Goal: Transaction & Acquisition: Purchase product/service

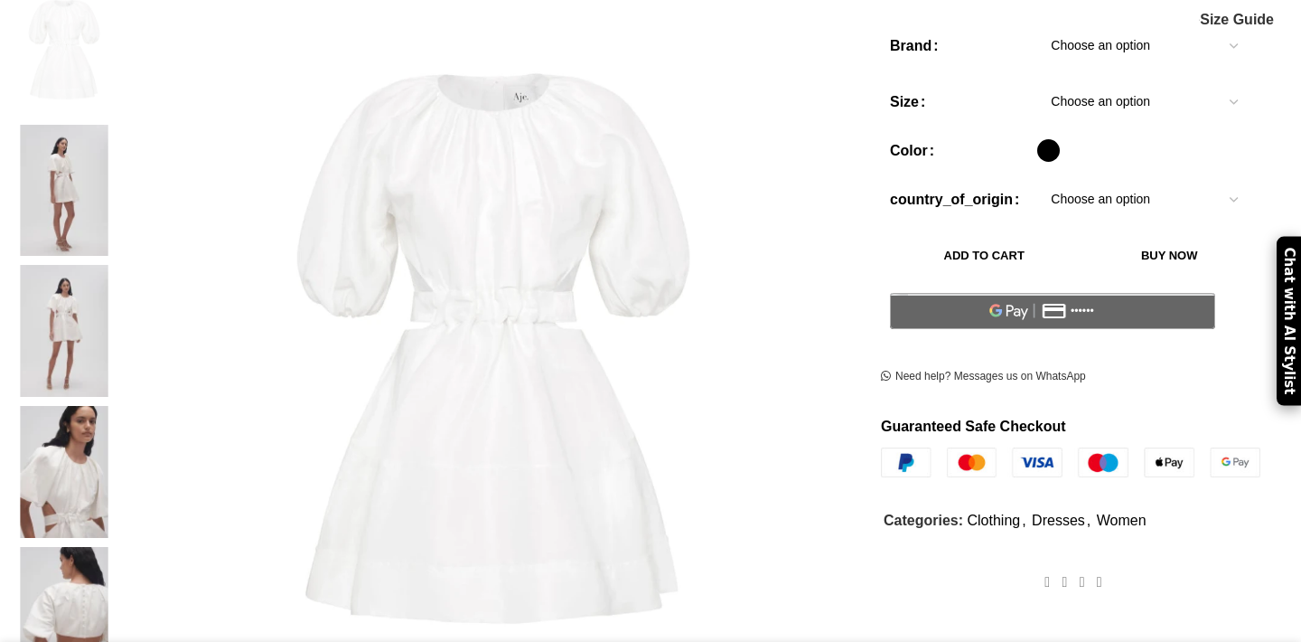
click at [134, 103] on div "Add to wishlist Click to enlarge" at bounding box center [434, 306] width 850 height 870
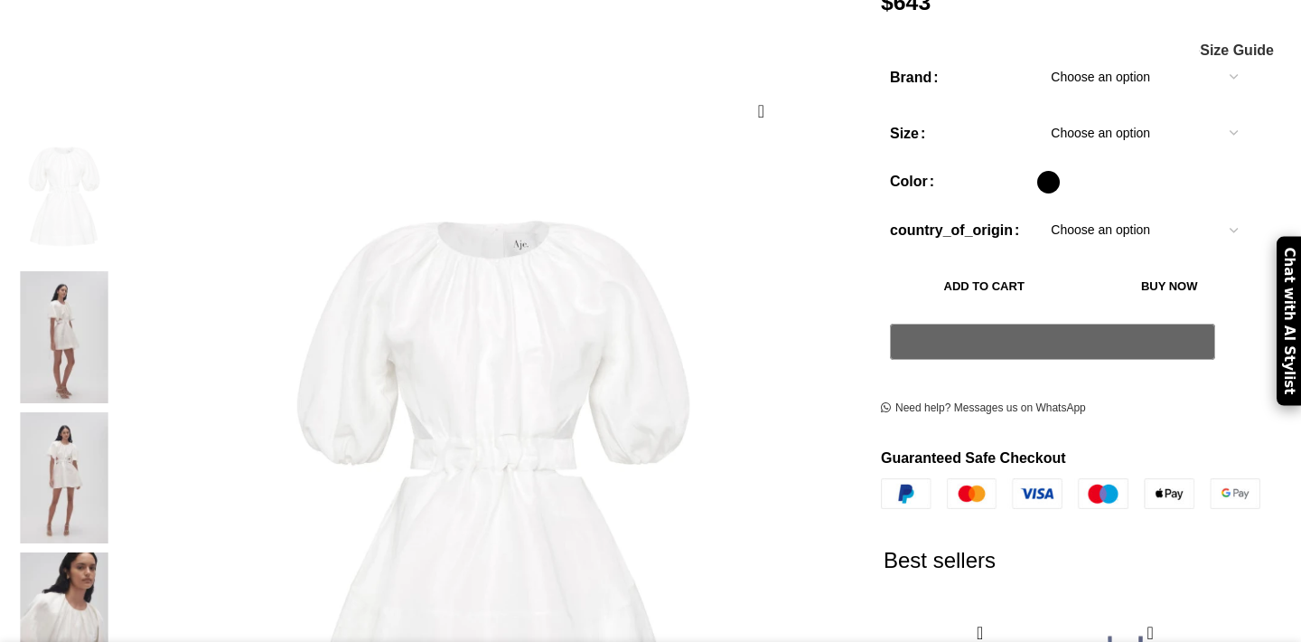
click at [119, 221] on img at bounding box center [64, 197] width 110 height 132
click at [119, 412] on img at bounding box center [64, 478] width 110 height 132
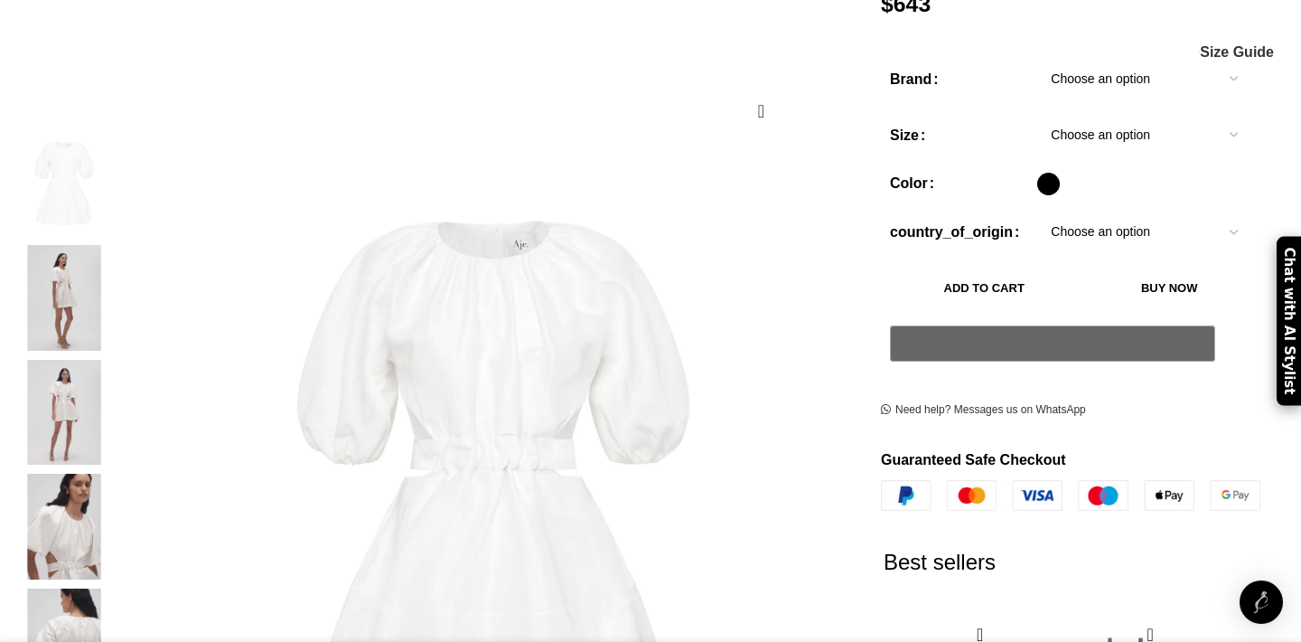
click at [119, 530] on img "4 / 5" at bounding box center [64, 527] width 110 height 106
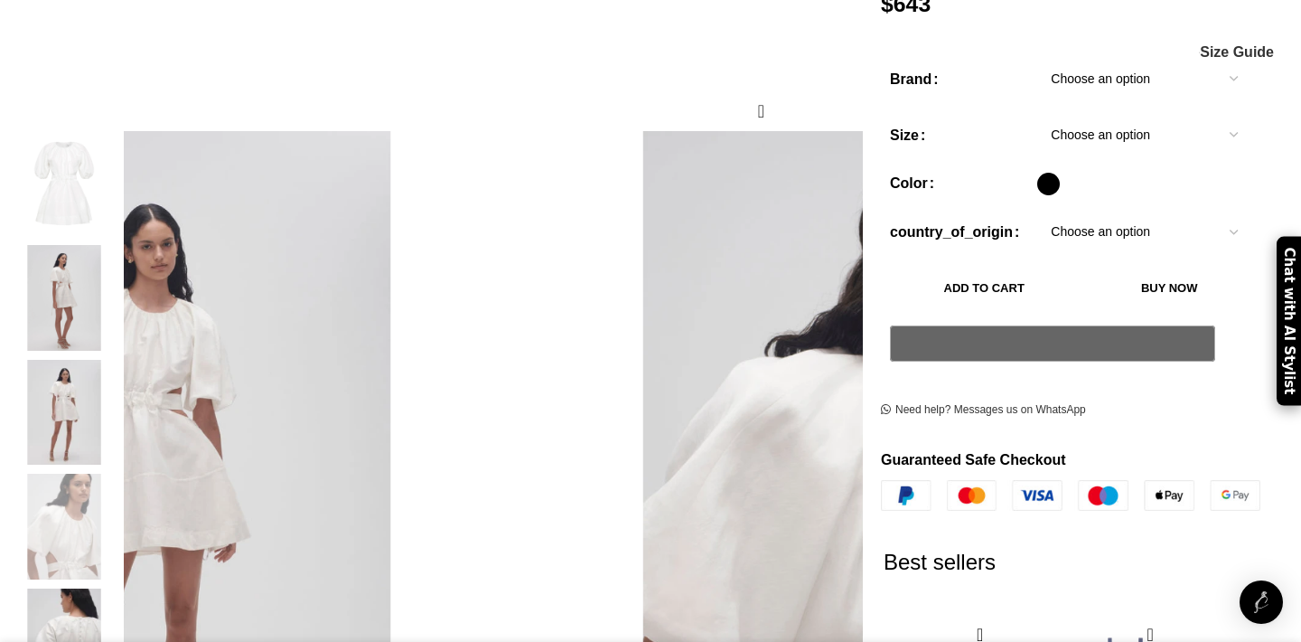
click at [119, 432] on img "3 / 5" at bounding box center [64, 413] width 110 height 106
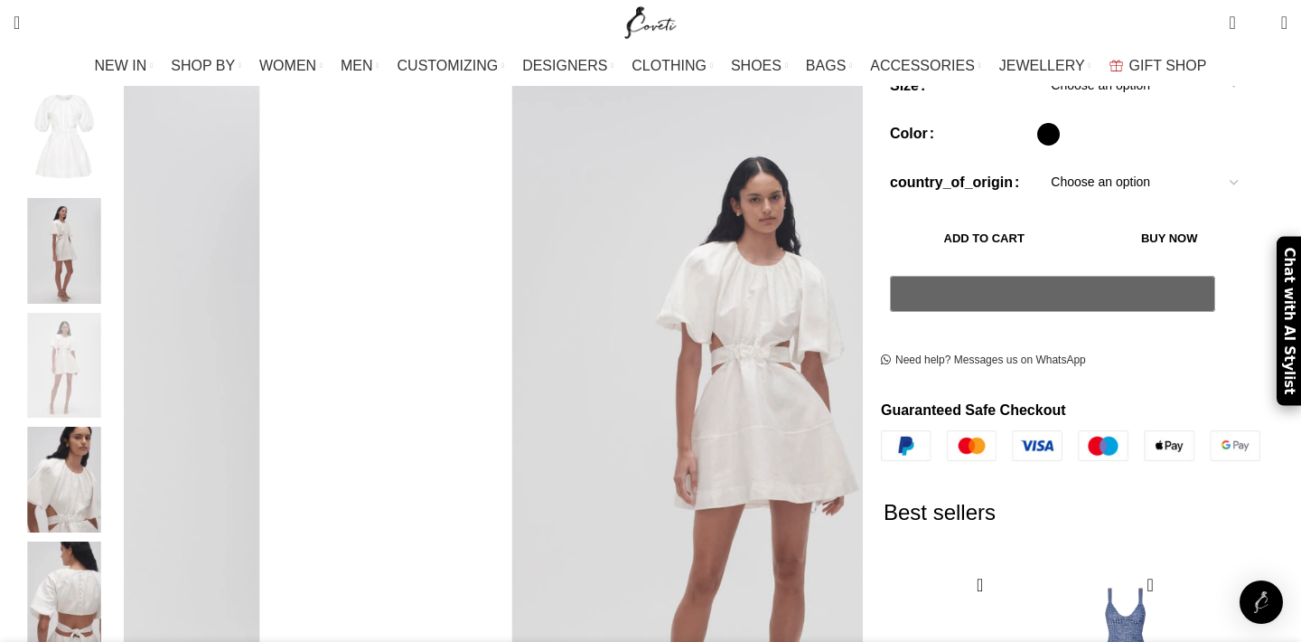
scroll to position [436, 0]
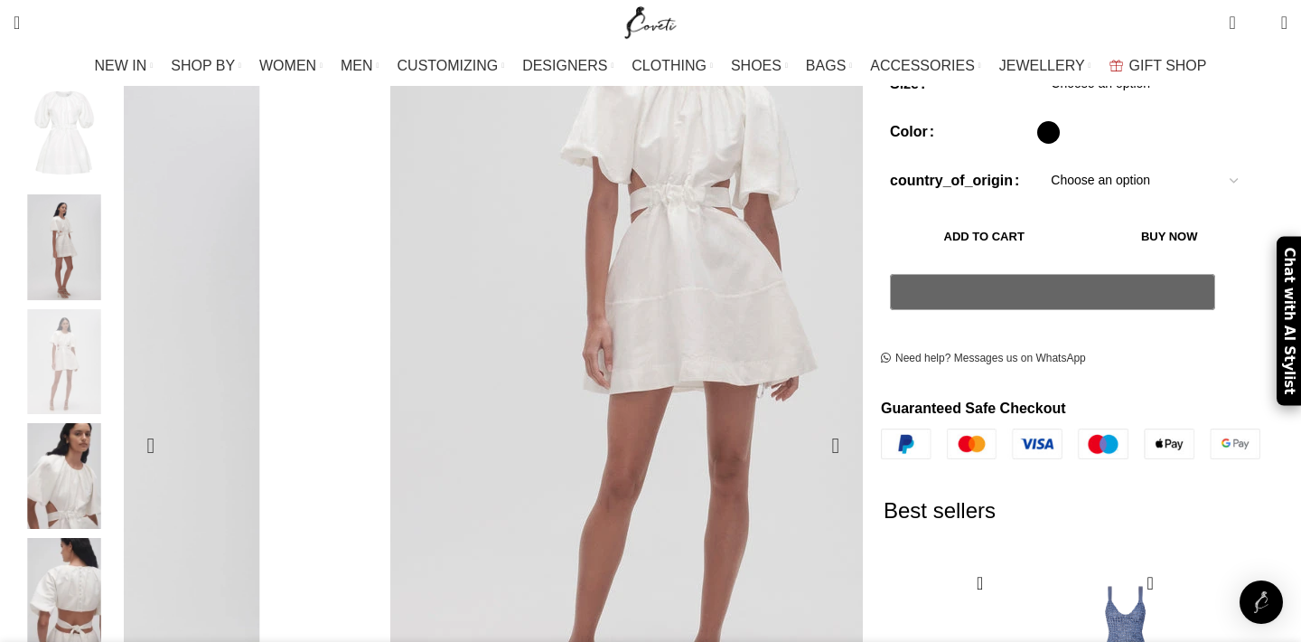
click at [648, 494] on img "3 / 5" at bounding box center [686, 316] width 617 height 925
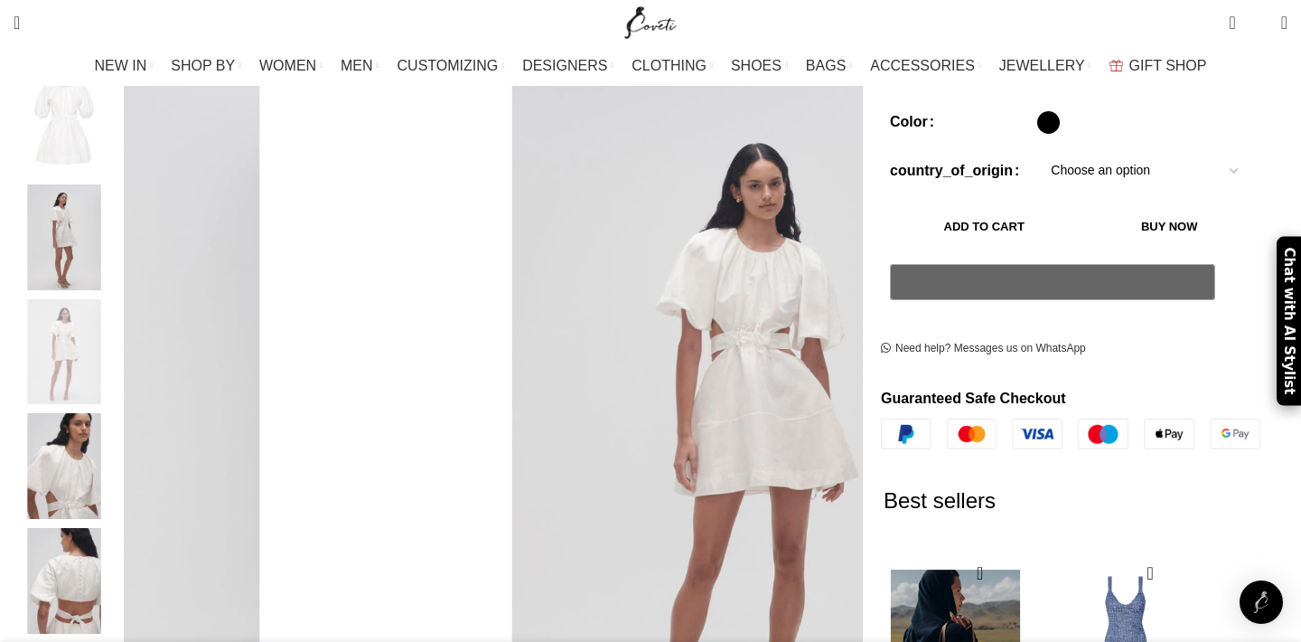
scroll to position [0, 380]
click at [119, 573] on img "5 / 5" at bounding box center [64, 581] width 110 height 106
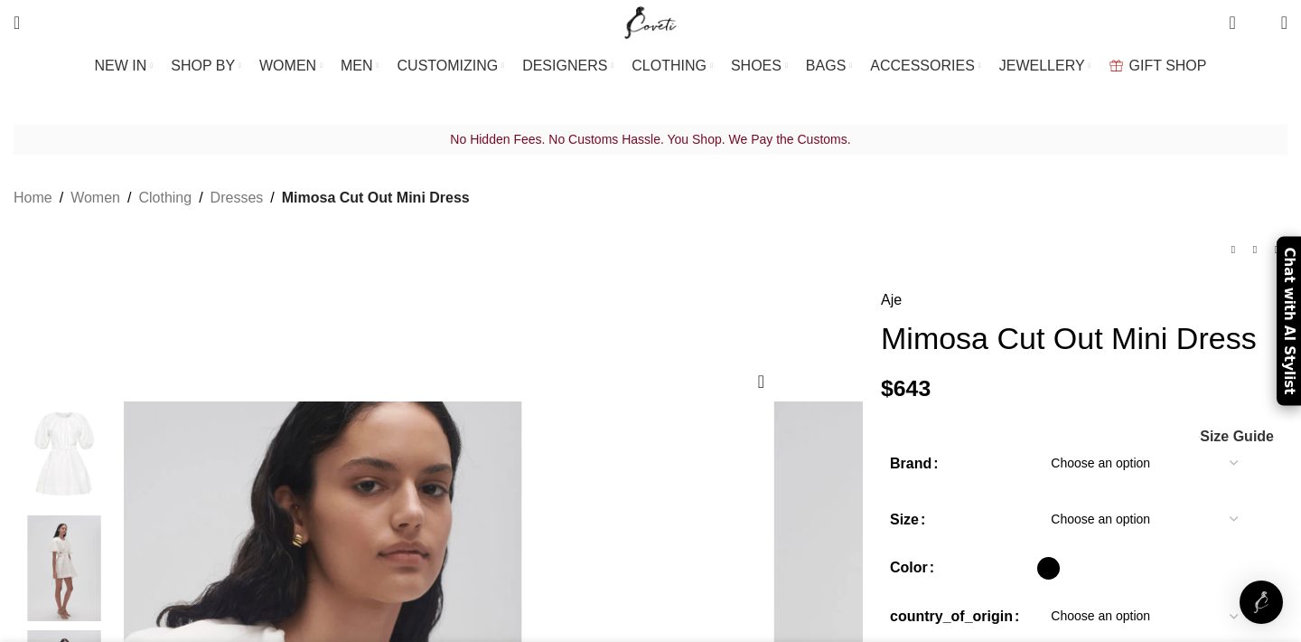
scroll to position [0, 1141]
drag, startPoint x: 843, startPoint y: 305, endPoint x: 956, endPoint y: 358, distance: 124.9
copy h1 "Mimosa Cut Out Mini Dress"
